Goal: Browse casually

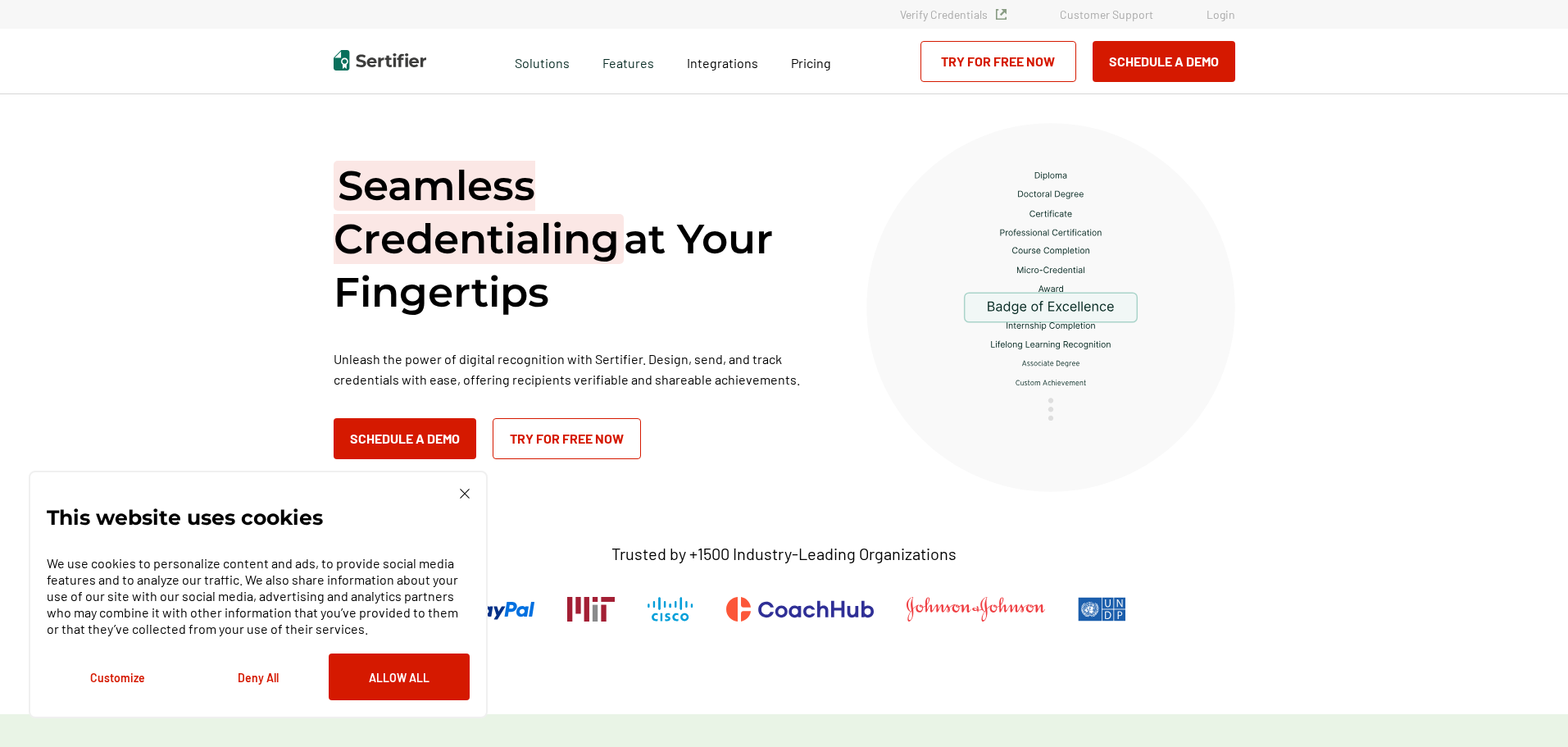
click at [272, 683] on button "Deny All" at bounding box center [258, 677] width 141 height 47
